Goal: Find specific page/section: Find specific page/section

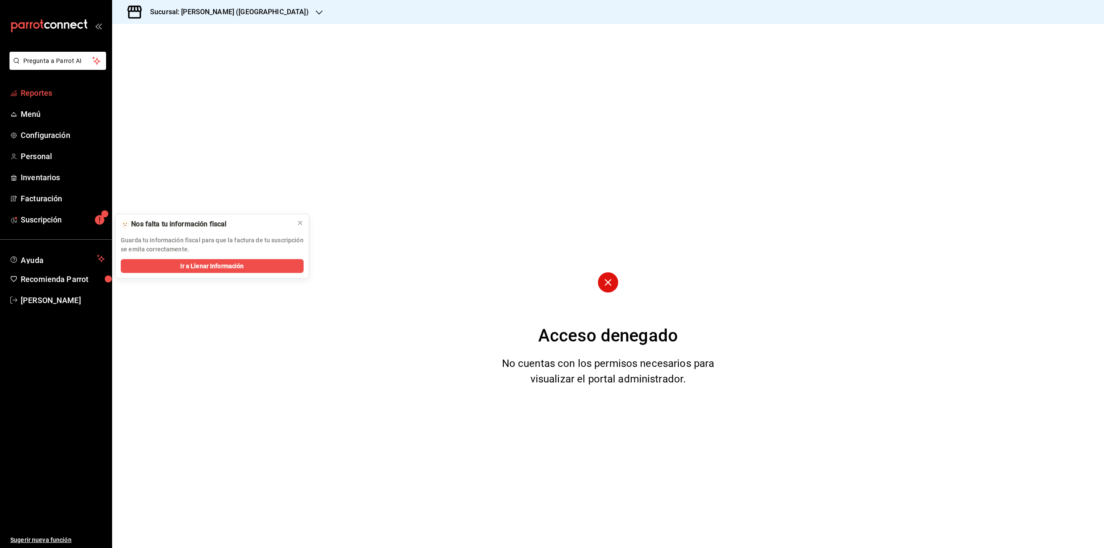
click at [45, 95] on span "Reportes" at bounding box center [63, 93] width 84 height 12
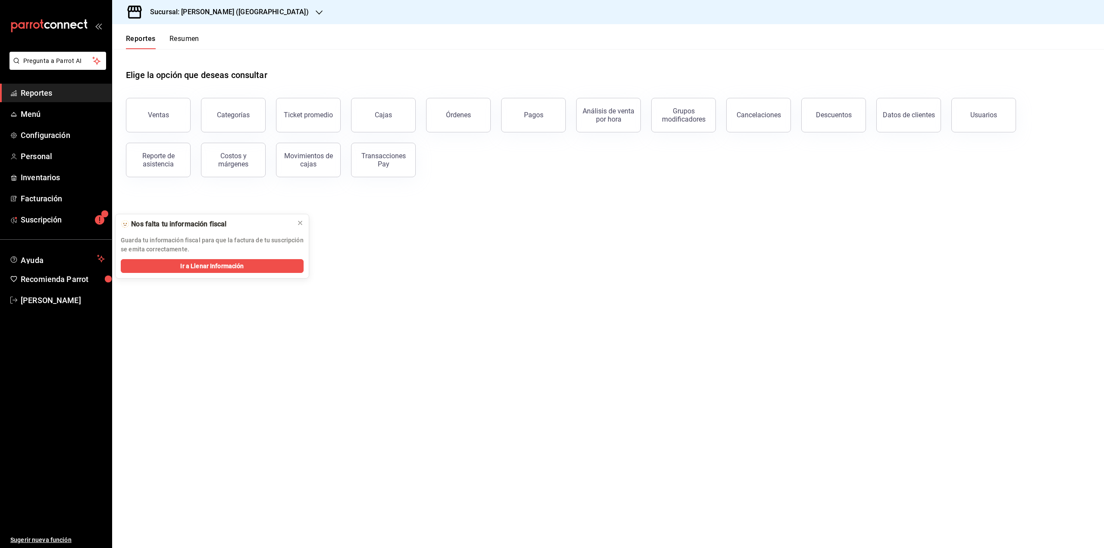
click at [189, 48] on button "Resumen" at bounding box center [184, 41] width 30 height 15
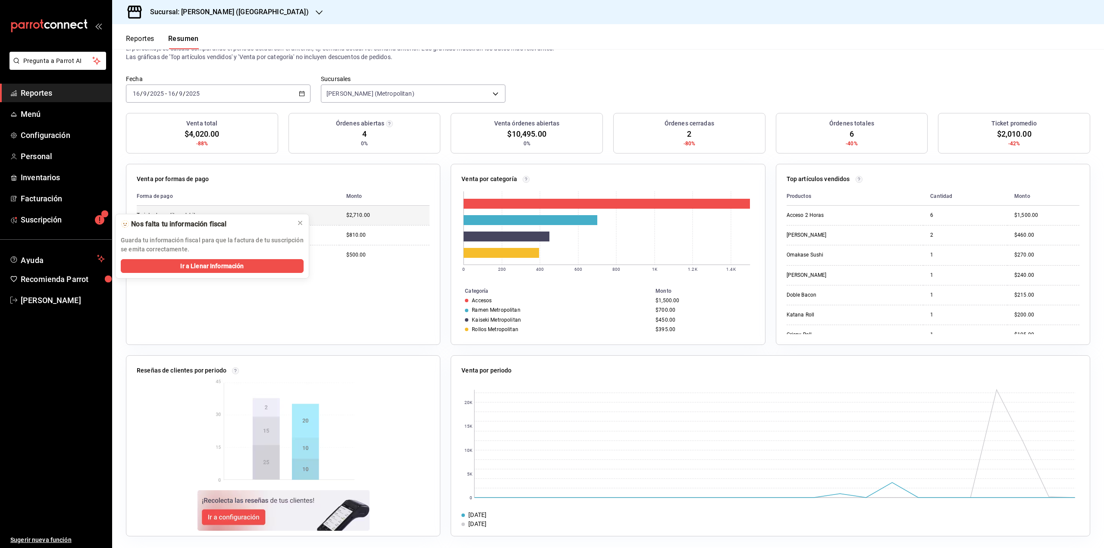
scroll to position [34, 0]
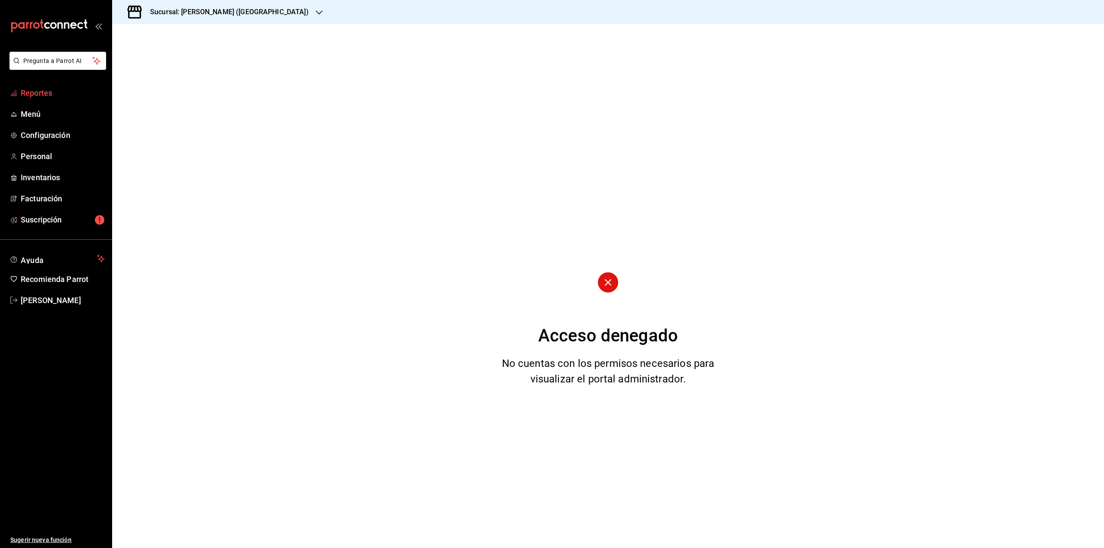
click at [51, 87] on link "Reportes" at bounding box center [56, 93] width 112 height 19
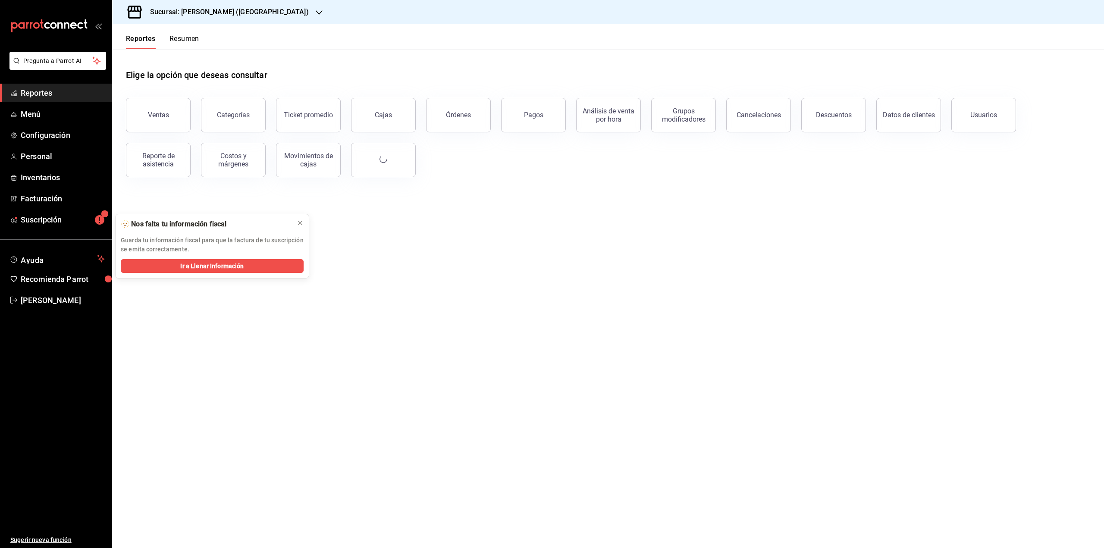
click at [199, 37] on button "Resumen" at bounding box center [184, 41] width 30 height 15
